Goal: Task Accomplishment & Management: Manage account settings

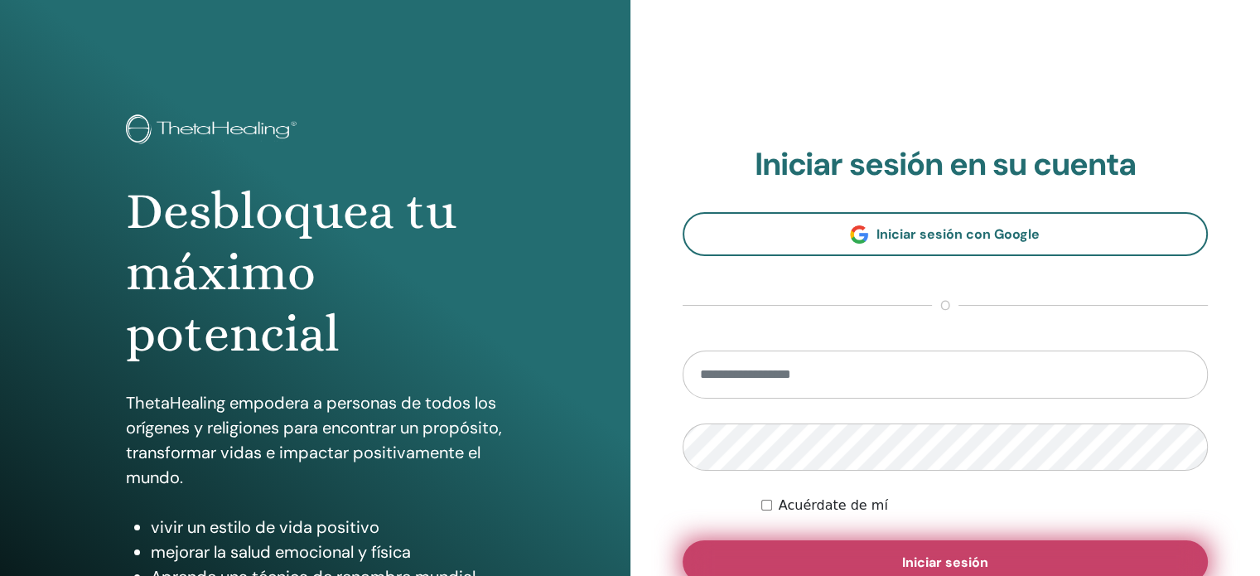
type input "**********"
click at [973, 556] on font "Iniciar sesión" at bounding box center [945, 561] width 86 height 17
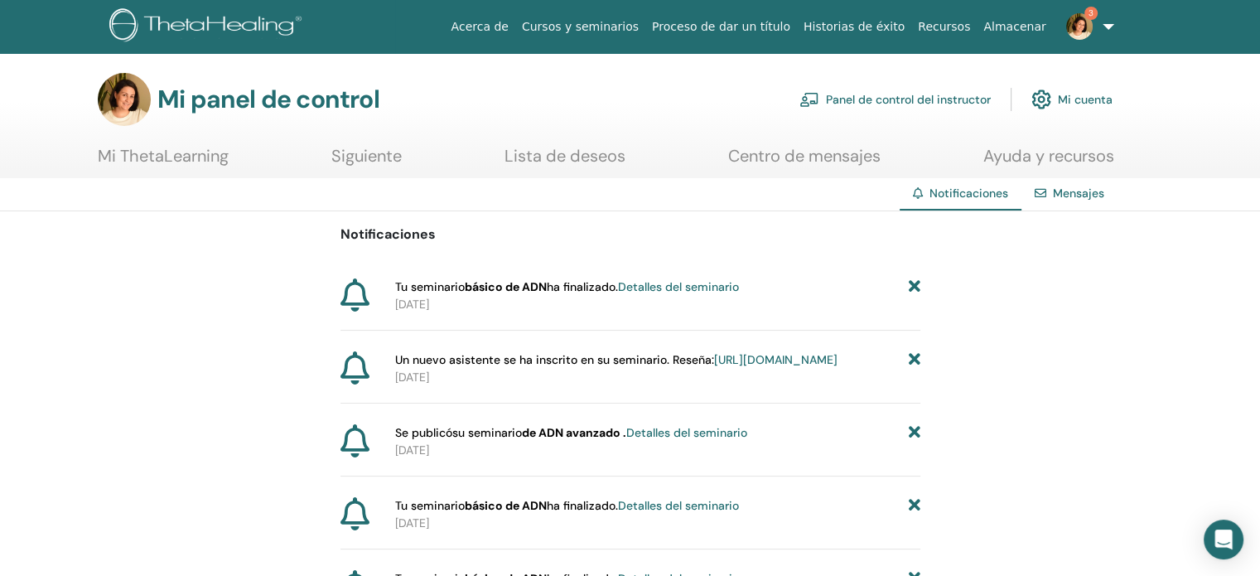
click at [714, 367] on font "https://member.thetahealing.com/instructor/seminar/376523/attendees" at bounding box center [775, 359] width 123 height 15
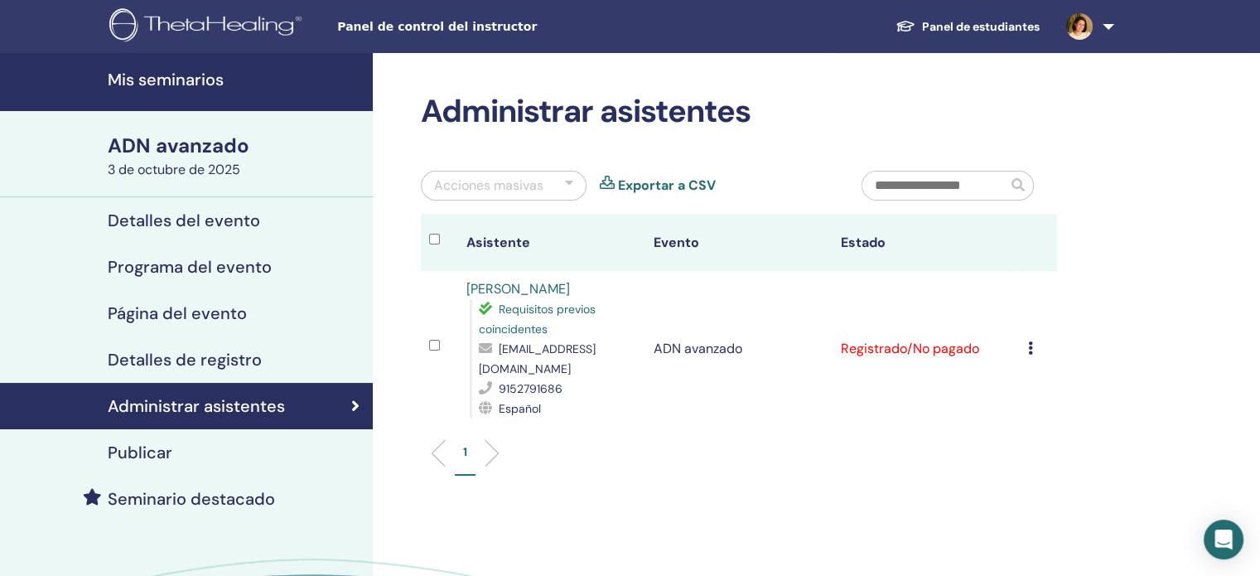
click at [239, 211] on font "Detalles del evento" at bounding box center [184, 221] width 152 height 22
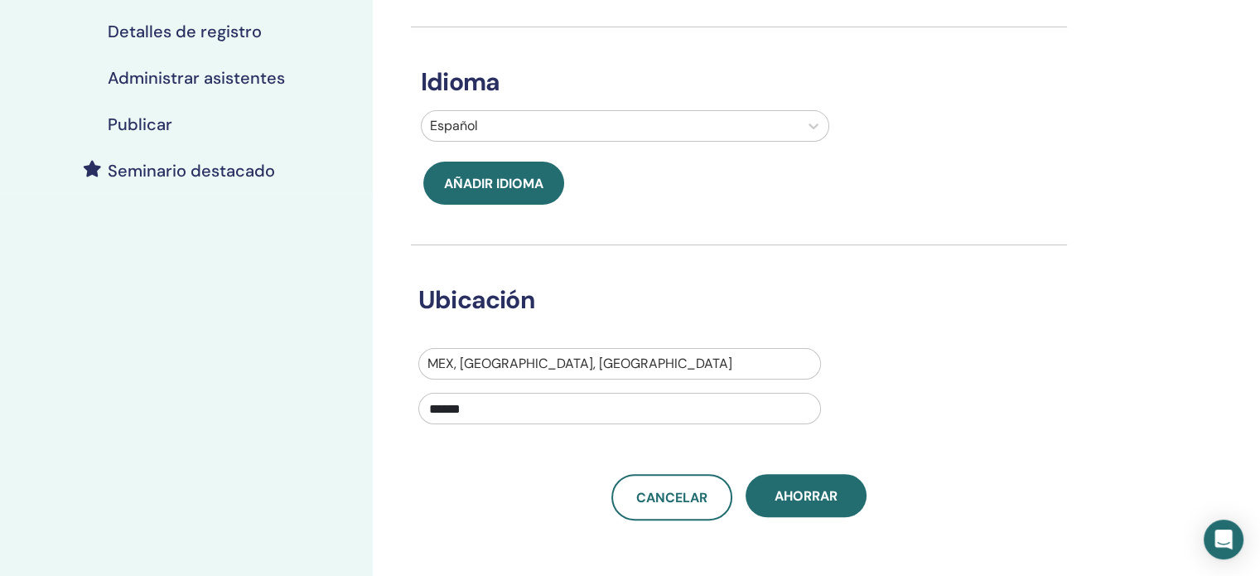
scroll to position [331, 0]
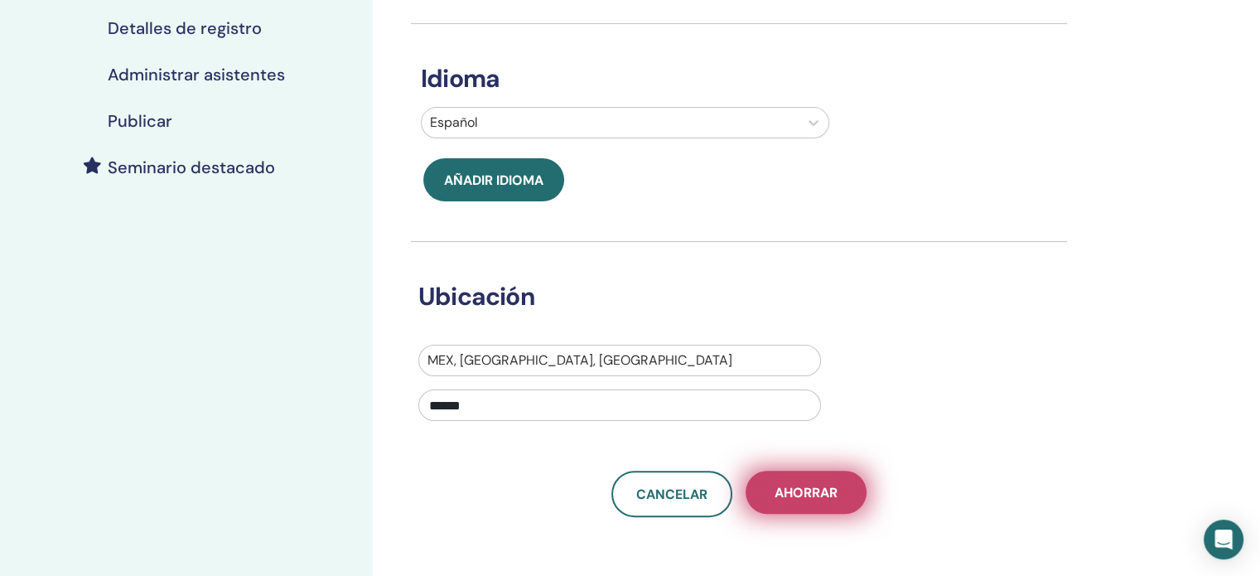
click at [809, 485] on font "Ahorrar" at bounding box center [806, 492] width 63 height 17
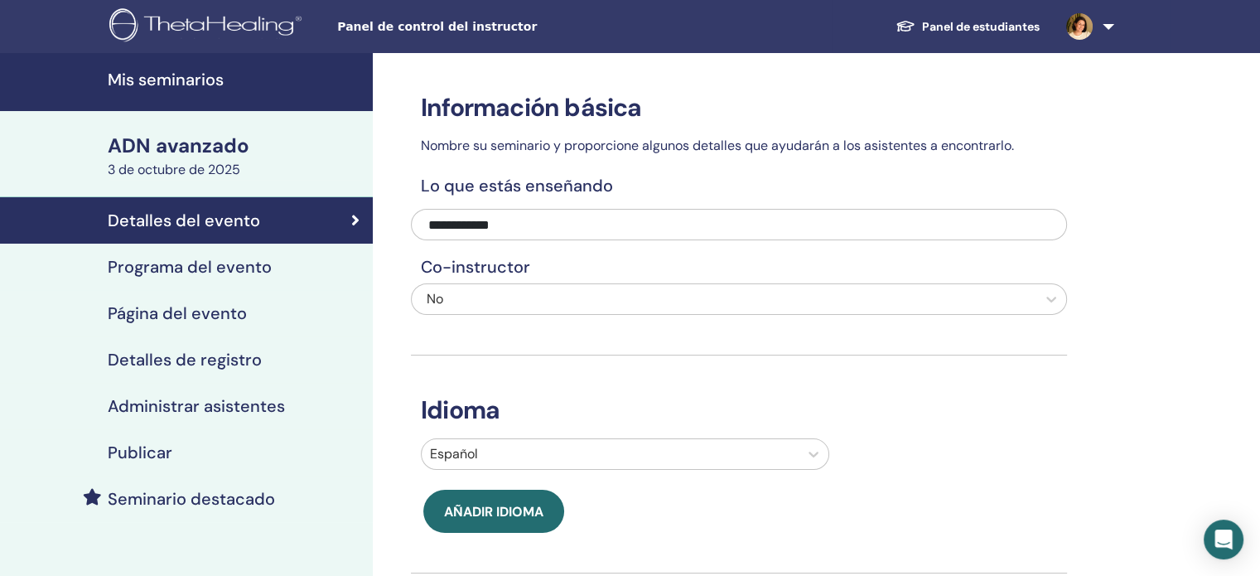
click at [221, 311] on font "Página del evento" at bounding box center [177, 313] width 139 height 22
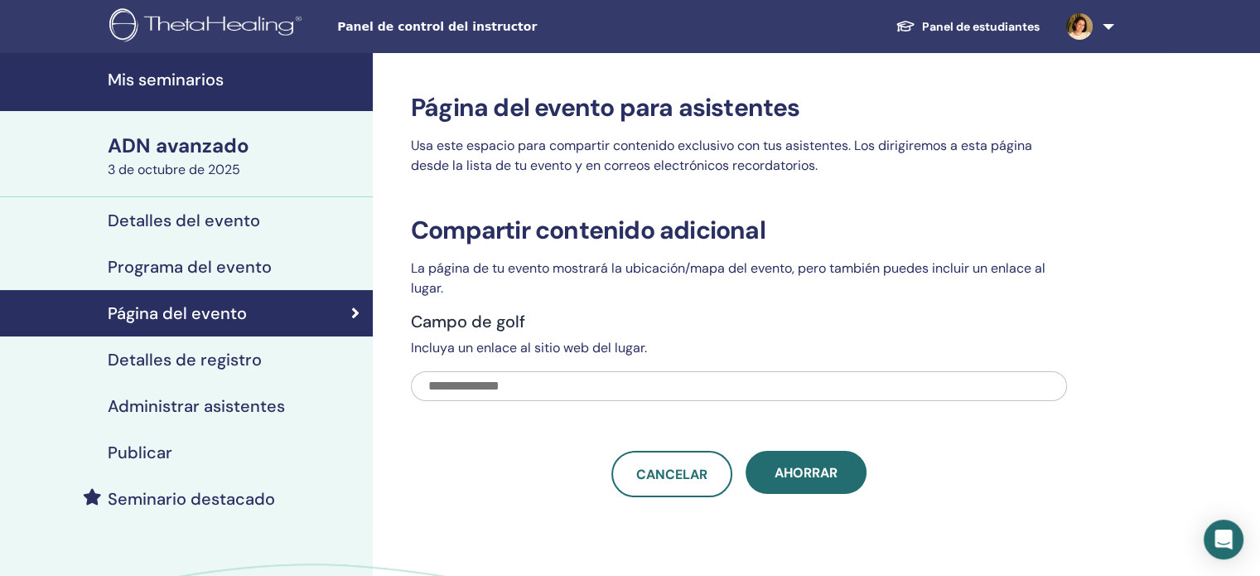
click at [193, 360] on font "Detalles de registro" at bounding box center [185, 360] width 154 height 22
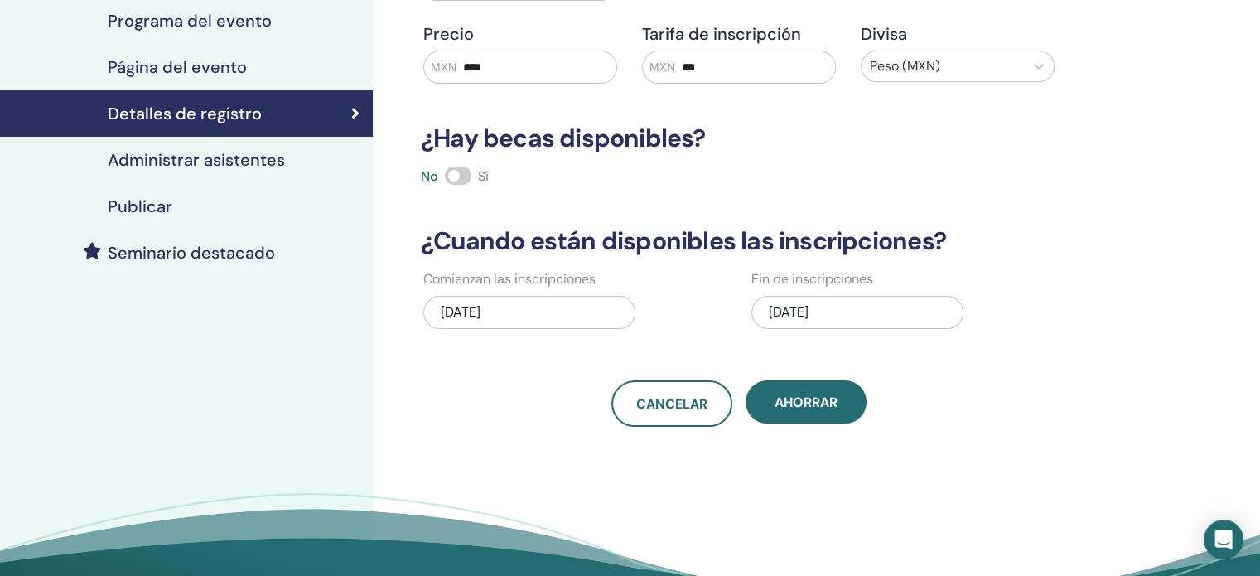
scroll to position [249, 0]
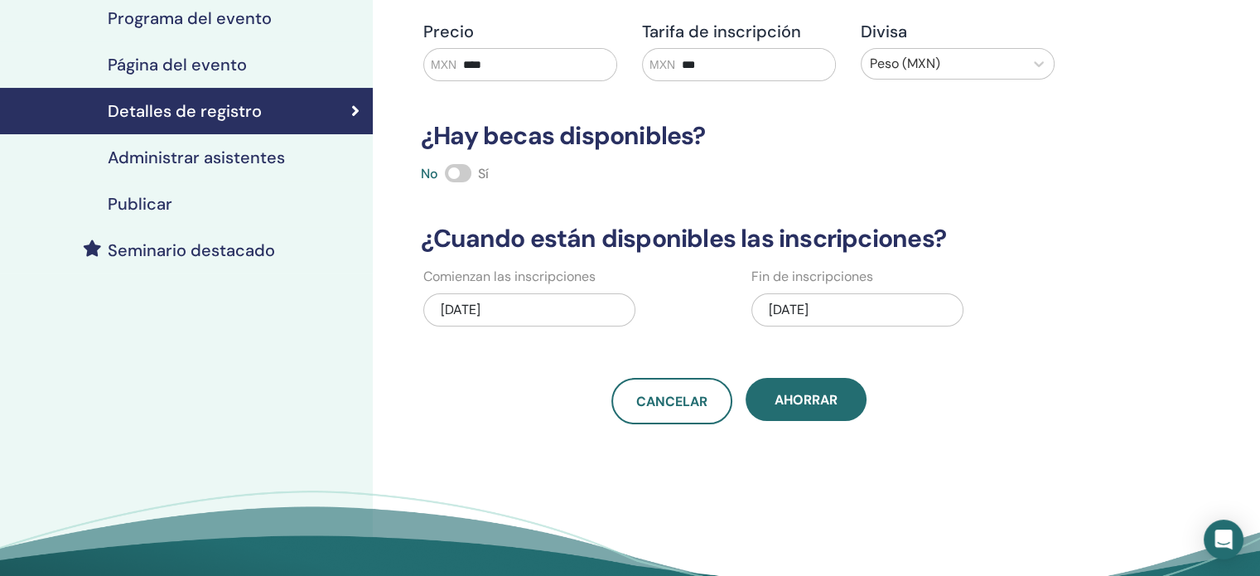
click at [164, 201] on font "Publicar" at bounding box center [140, 204] width 65 height 22
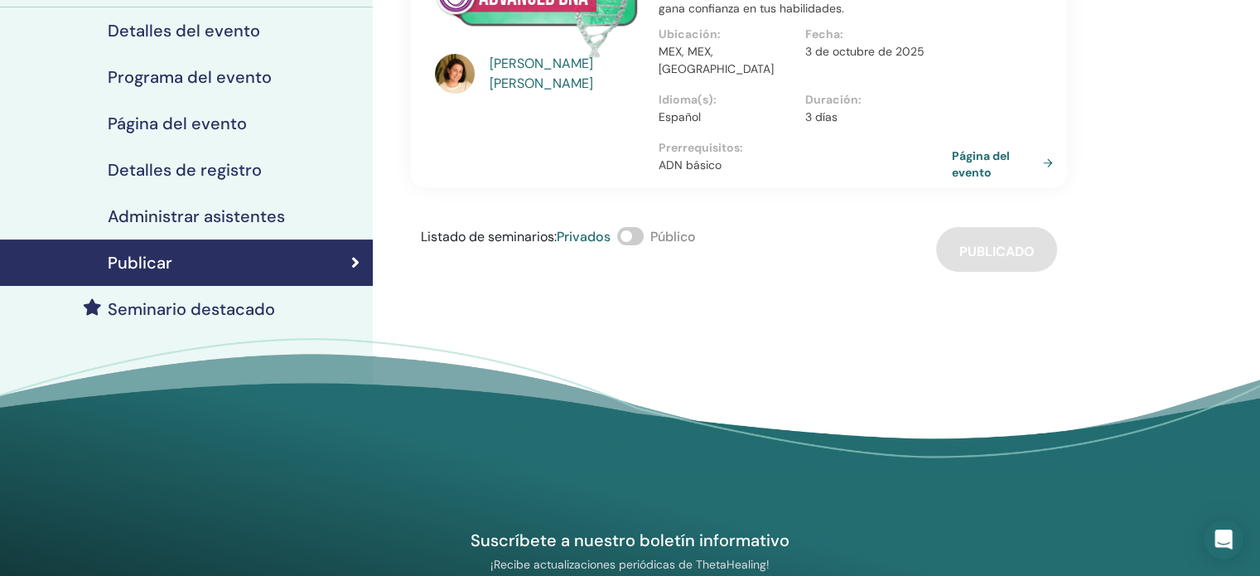
scroll to position [83, 0]
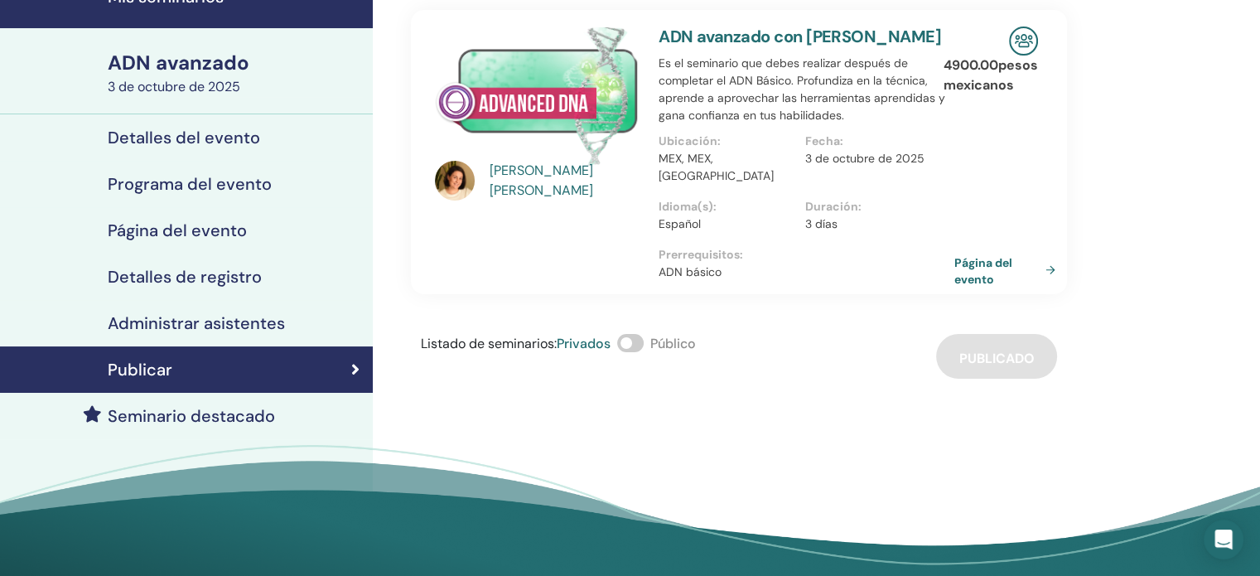
click at [973, 276] on font "Página del evento" at bounding box center [983, 270] width 58 height 31
